Goal: Information Seeking & Learning: Learn about a topic

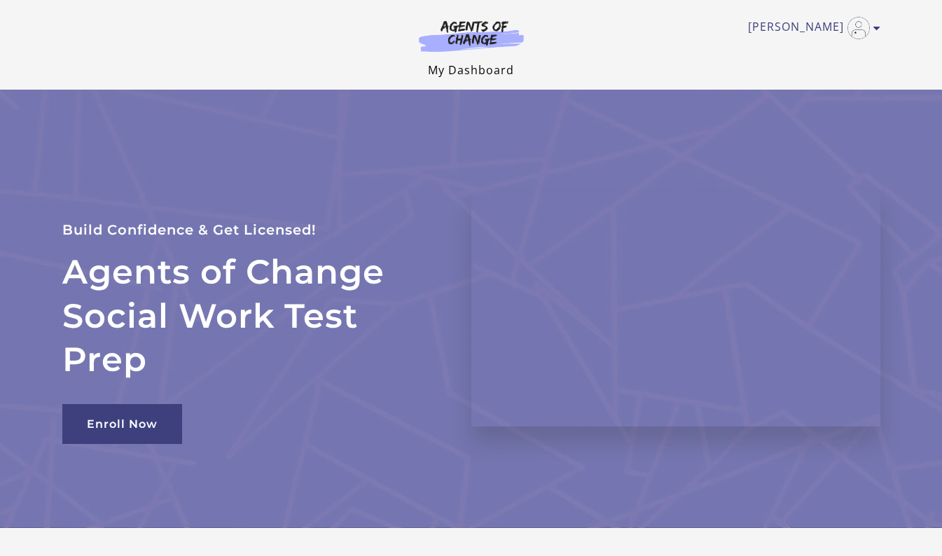
click at [457, 68] on link "My Dashboard" at bounding box center [471, 69] width 86 height 15
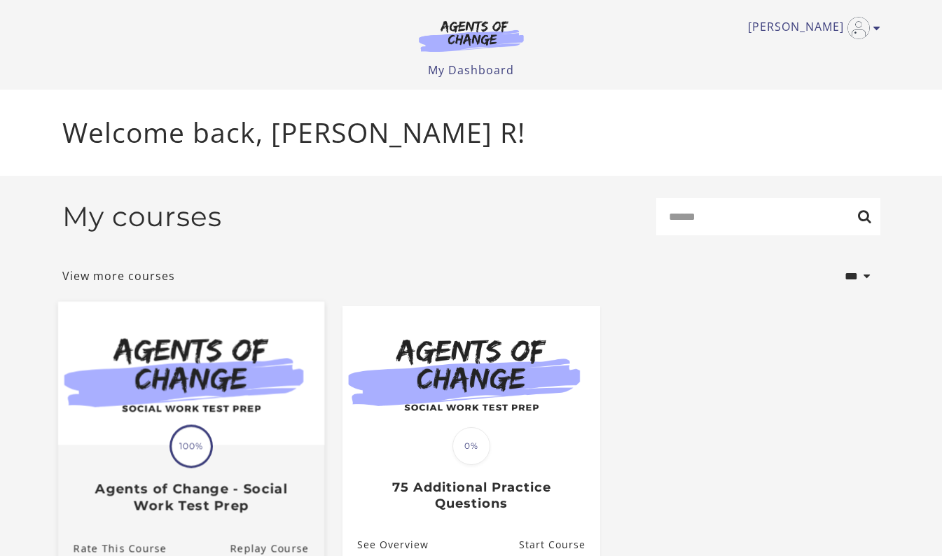
click at [195, 421] on img at bounding box center [190, 374] width 266 height 144
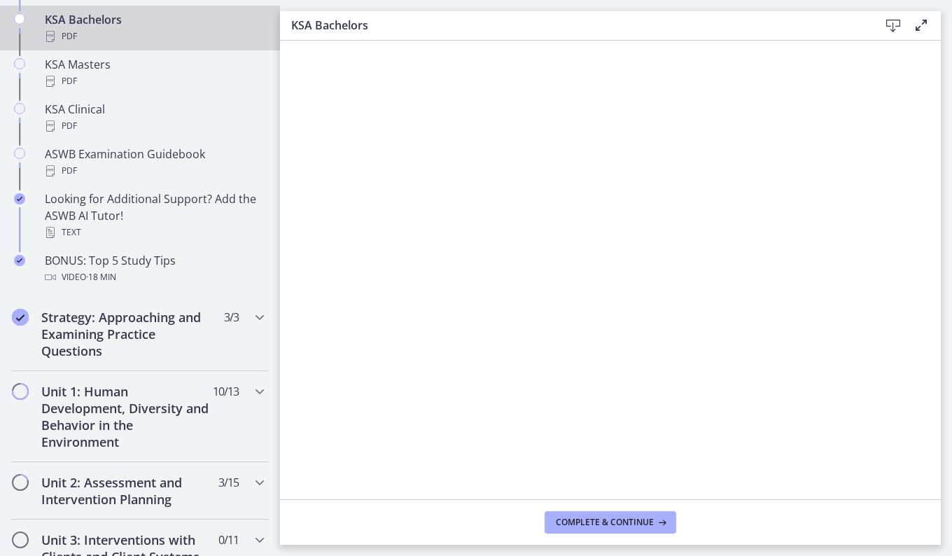
scroll to position [719, 0]
click at [181, 405] on h2 "Unit 1: Human Development, Diversity and Behavior in the Environment" at bounding box center [126, 415] width 171 height 67
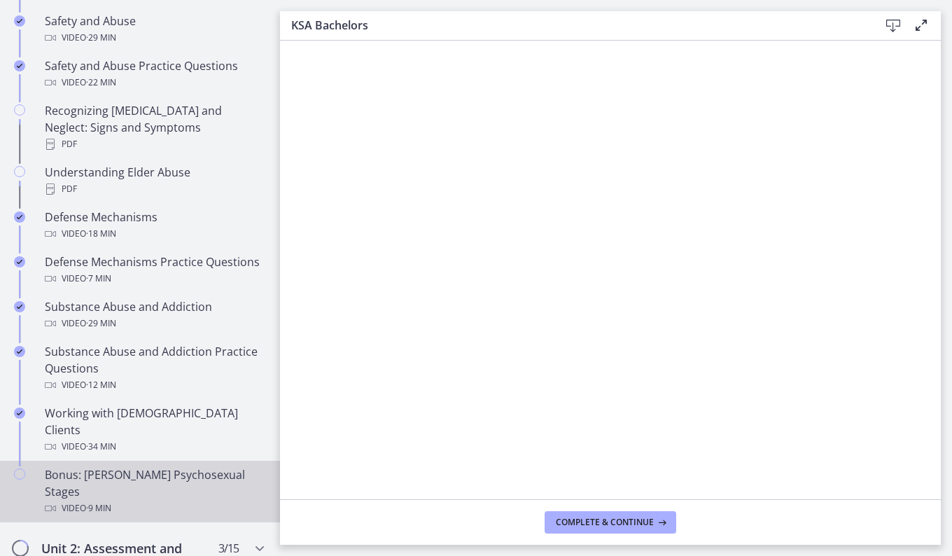
click at [174, 500] on div "Video · 9 min" at bounding box center [154, 508] width 218 height 17
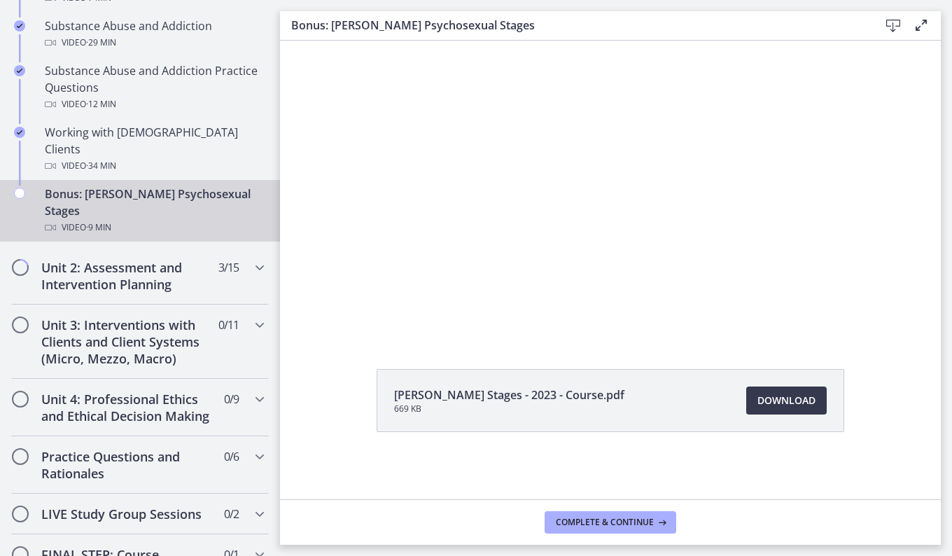
scroll to position [1001, 0]
click at [195, 258] on h2 "Unit 2: Assessment and Intervention Planning" at bounding box center [126, 275] width 171 height 34
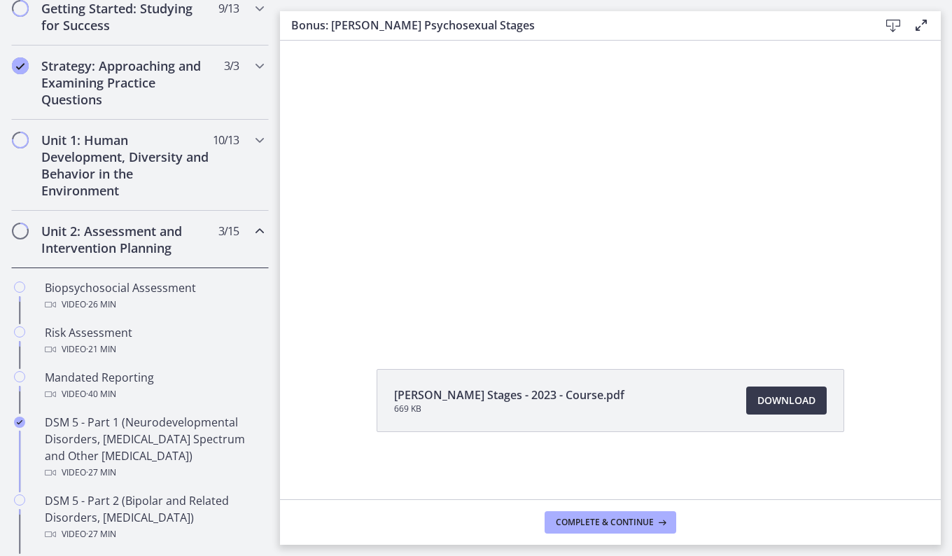
scroll to position [327, 0]
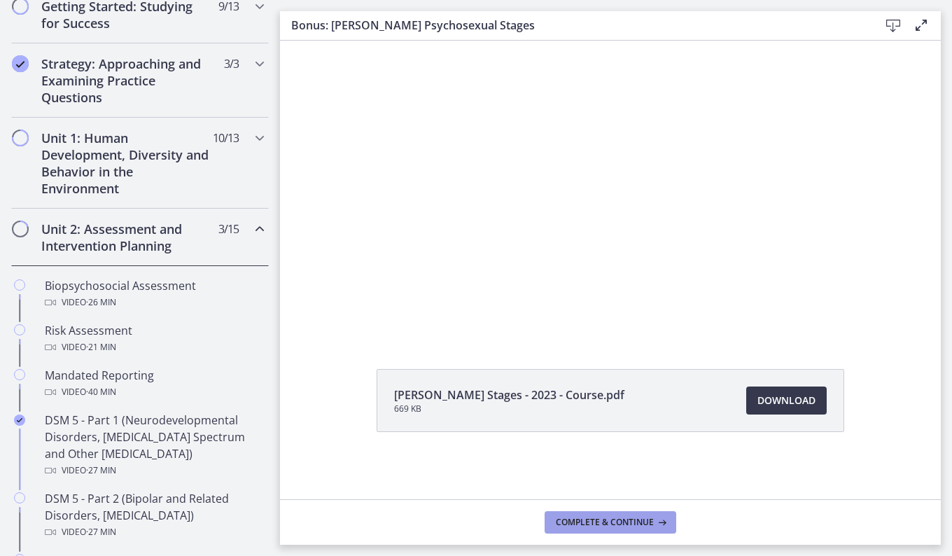
click at [614, 520] on span "Complete & continue" at bounding box center [605, 522] width 98 height 11
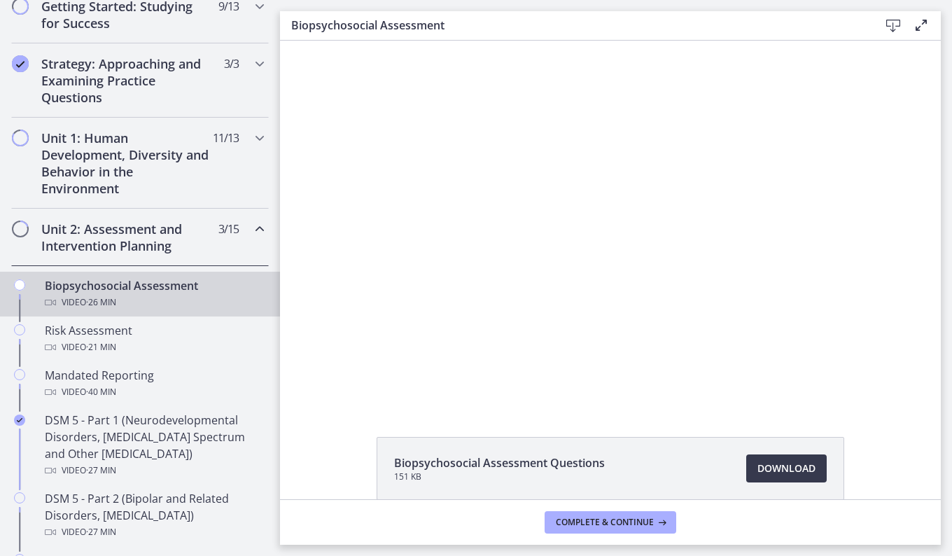
click at [522, 260] on div at bounding box center [611, 223] width 650 height 364
click at [639, 215] on div at bounding box center [611, 223] width 650 height 364
click at [548, 232] on div at bounding box center [611, 223] width 650 height 364
click at [527, 265] on div at bounding box center [611, 223] width 650 height 364
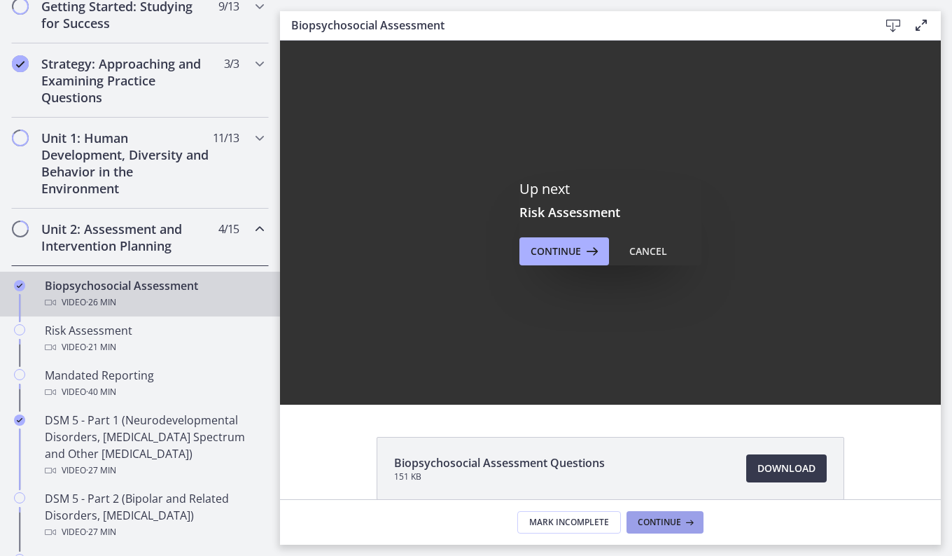
click at [670, 514] on button "Continue" at bounding box center [665, 522] width 77 height 22
